Goal: Information Seeking & Learning: Learn about a topic

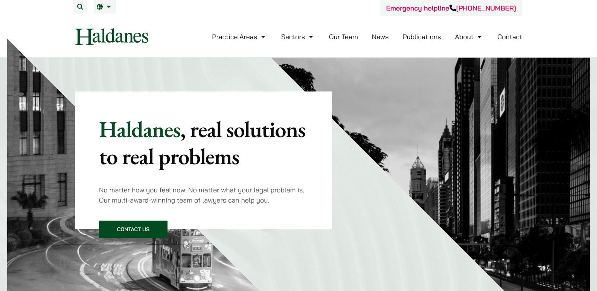
click at [353, 37] on link "Our Team" at bounding box center [343, 36] width 29 height 9
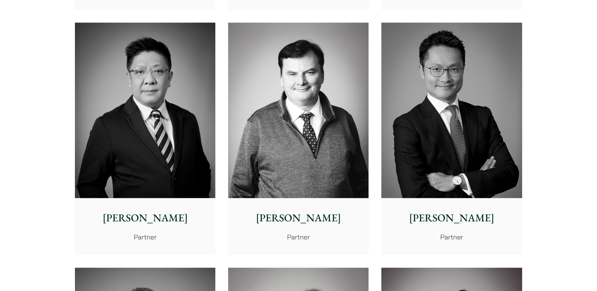
scroll to position [407, 0]
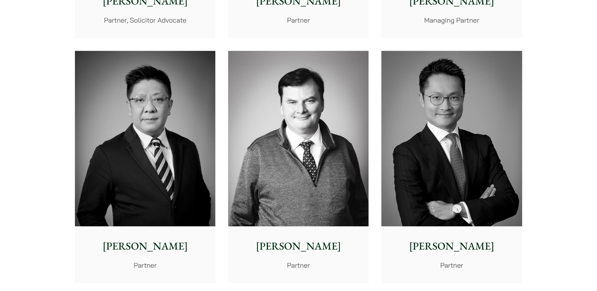
click at [144, 242] on p "[PERSON_NAME]" at bounding box center [145, 246] width 128 height 16
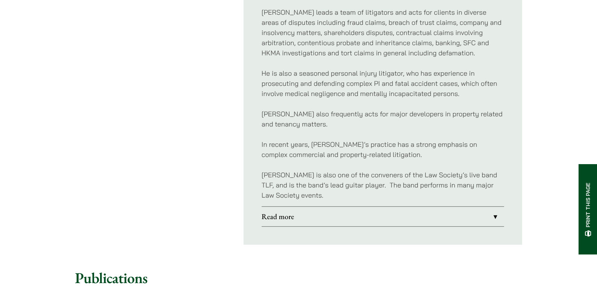
scroll to position [451, 0]
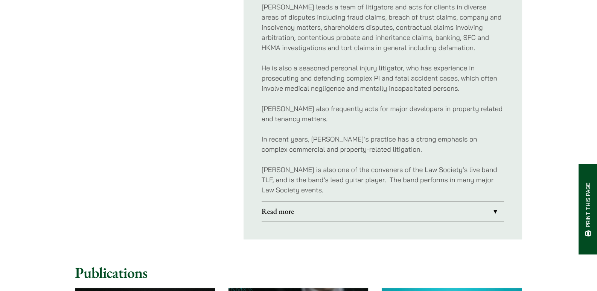
click at [403, 201] on link "Read more" at bounding box center [382, 211] width 242 height 20
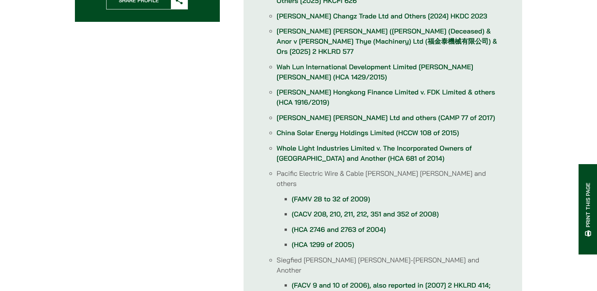
scroll to position [201, 0]
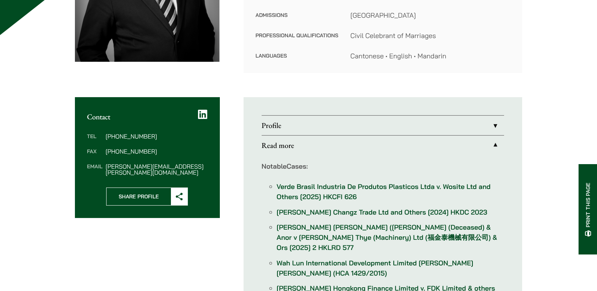
click at [370, 130] on link "Profile" at bounding box center [382, 125] width 242 height 20
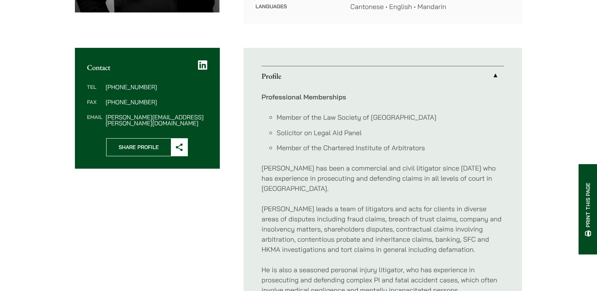
scroll to position [251, 0]
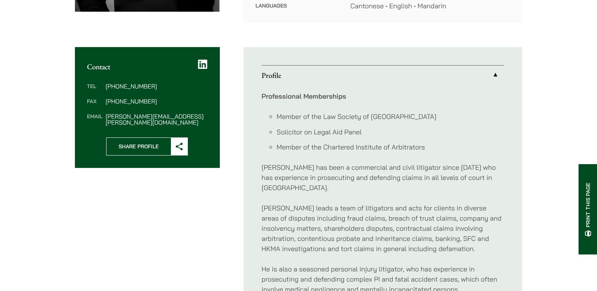
click at [486, 76] on link "Profile" at bounding box center [382, 75] width 242 height 20
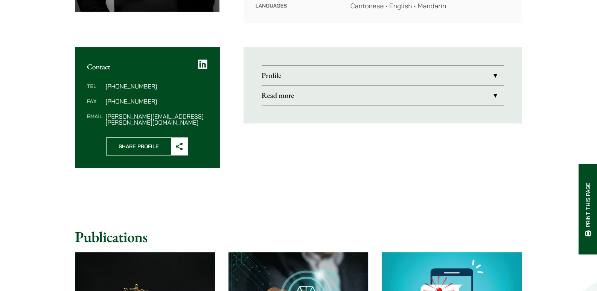
click at [484, 86] on link "Read more" at bounding box center [382, 95] width 242 height 20
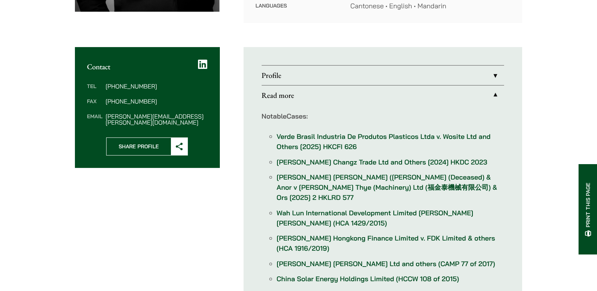
click at [492, 94] on link "Read more" at bounding box center [382, 95] width 242 height 20
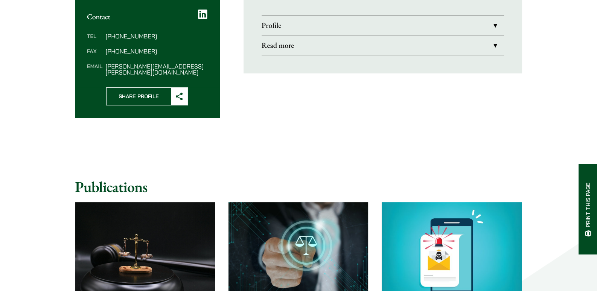
scroll to position [301, 0]
click at [493, 51] on link "Read more" at bounding box center [382, 45] width 242 height 20
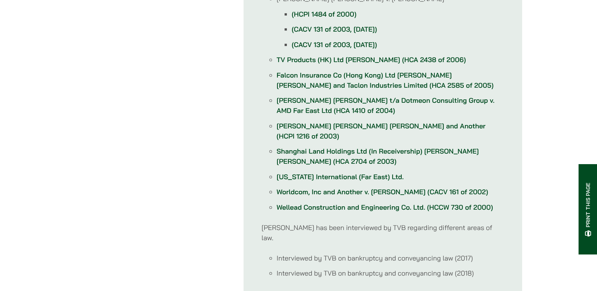
scroll to position [903, 0]
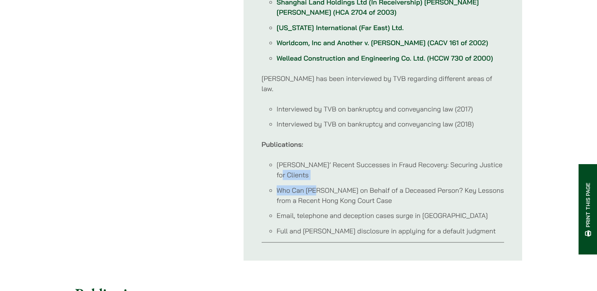
drag, startPoint x: 285, startPoint y: 140, endPoint x: 317, endPoint y: 162, distance: 38.7
click at [317, 162] on ul "Haldanes’ Recent Successes in Fraud Recovery: Securing Justice for Clients Who …" at bounding box center [382, 197] width 242 height 76
click at [342, 185] on li "Who Can Sue on Behalf of a Deceased Person? Key Lessons from a Recent Hong Kong…" at bounding box center [389, 195] width 227 height 20
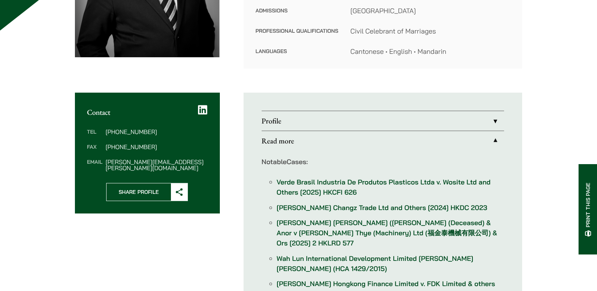
scroll to position [100, 0]
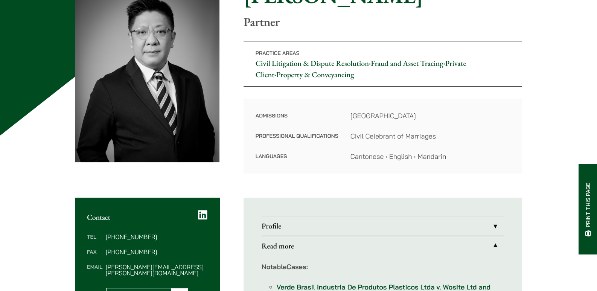
click at [279, 225] on link "Profile" at bounding box center [382, 226] width 242 height 20
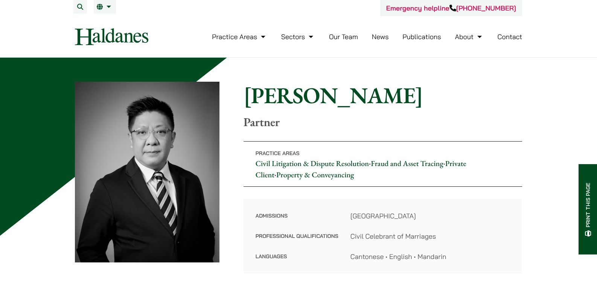
click at [348, 41] on link "Our Team" at bounding box center [343, 36] width 29 height 9
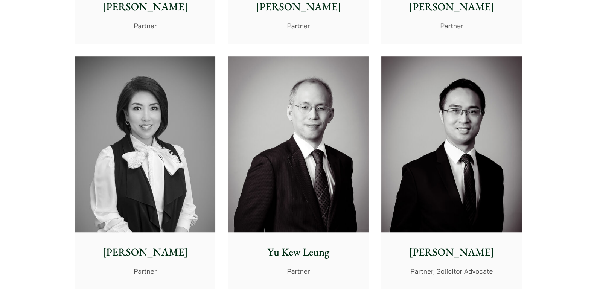
scroll to position [702, 0]
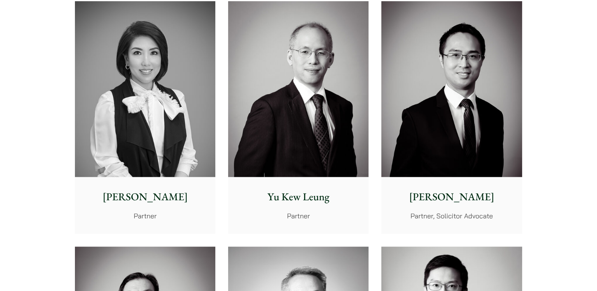
click at [450, 117] on img at bounding box center [451, 89] width 140 height 176
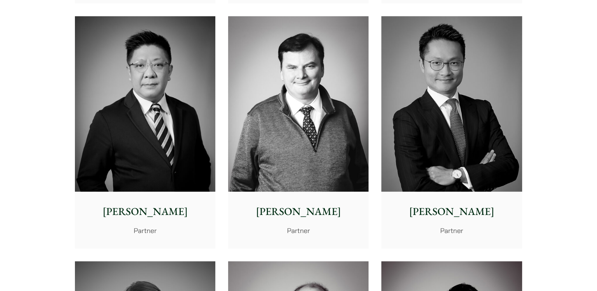
scroll to position [443, 0]
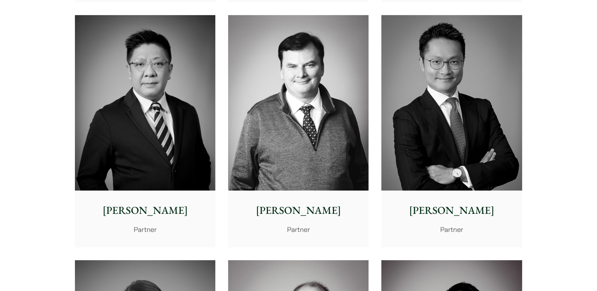
drag, startPoint x: 3, startPoint y: 14, endPoint x: -1, endPoint y: 27, distance: 13.7
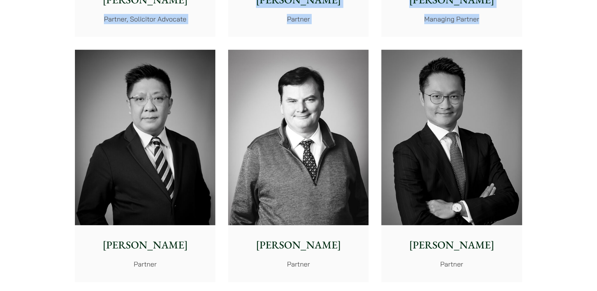
scroll to position [393, 0]
